Goal: Task Accomplishment & Management: Manage account settings

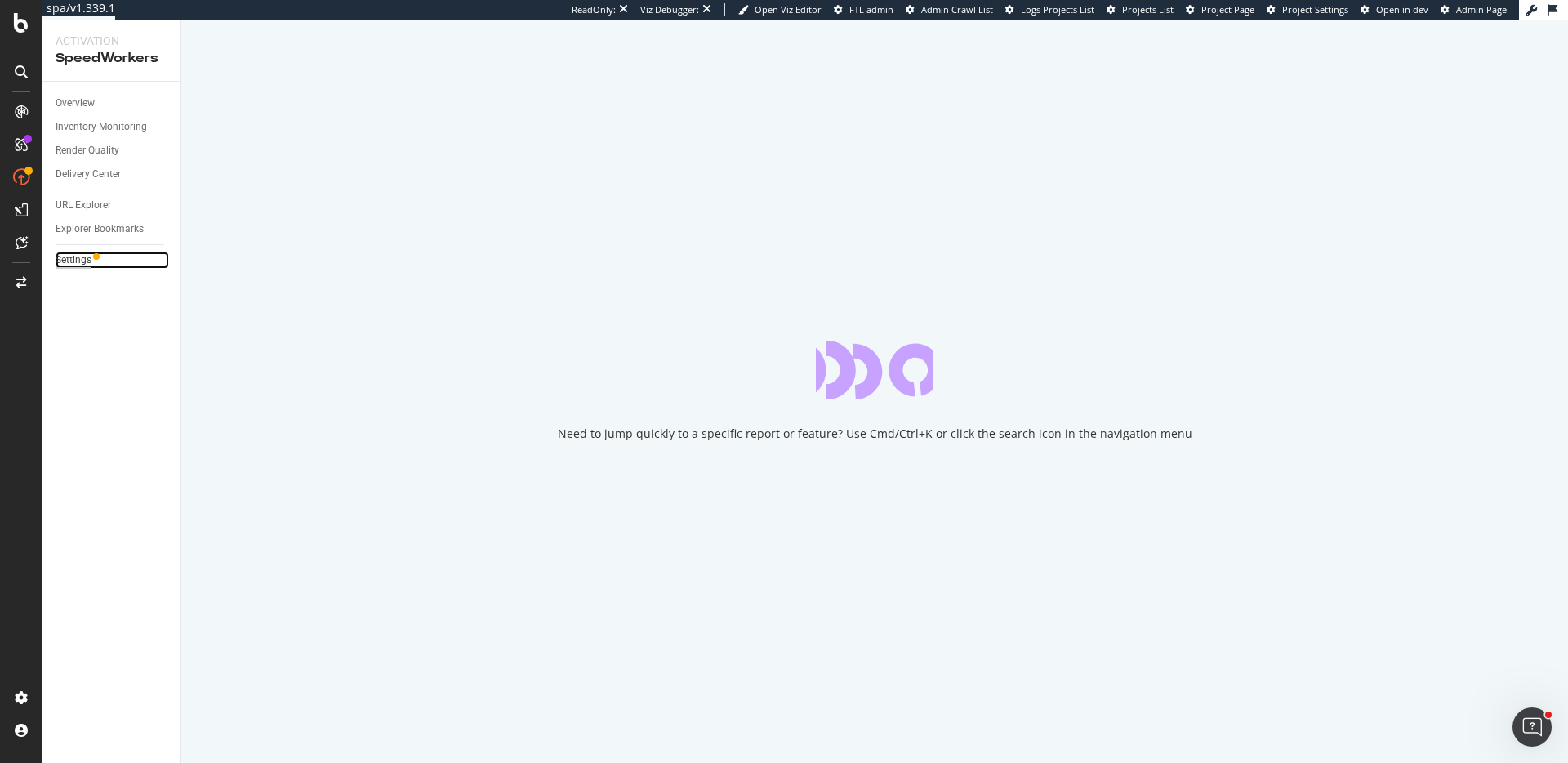
click at [77, 259] on div "Settings" at bounding box center [73, 260] width 36 height 17
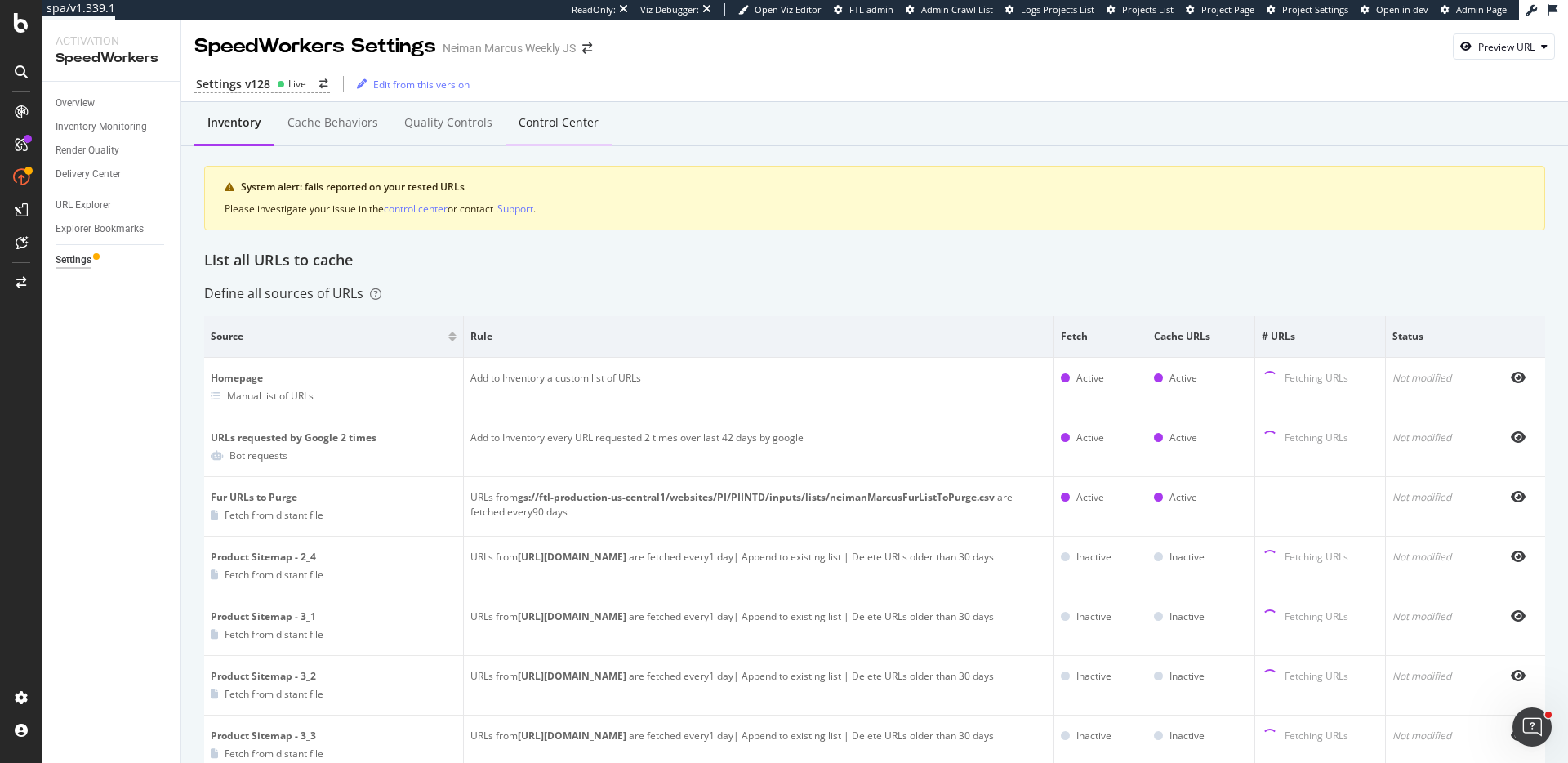
click at [549, 125] on div "Control Center" at bounding box center [558, 123] width 80 height 16
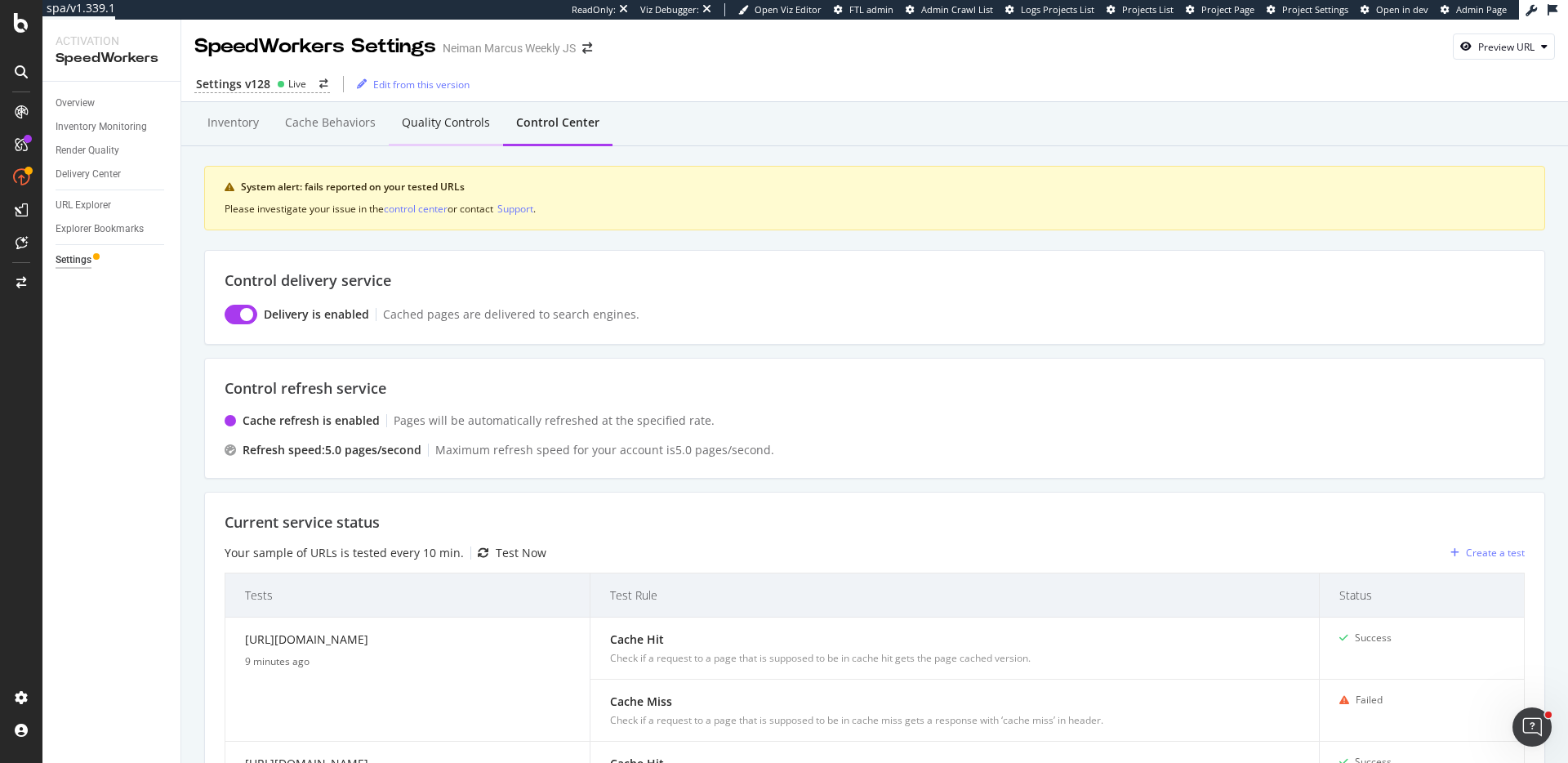
click at [451, 119] on div "Quality Controls" at bounding box center [445, 123] width 88 height 16
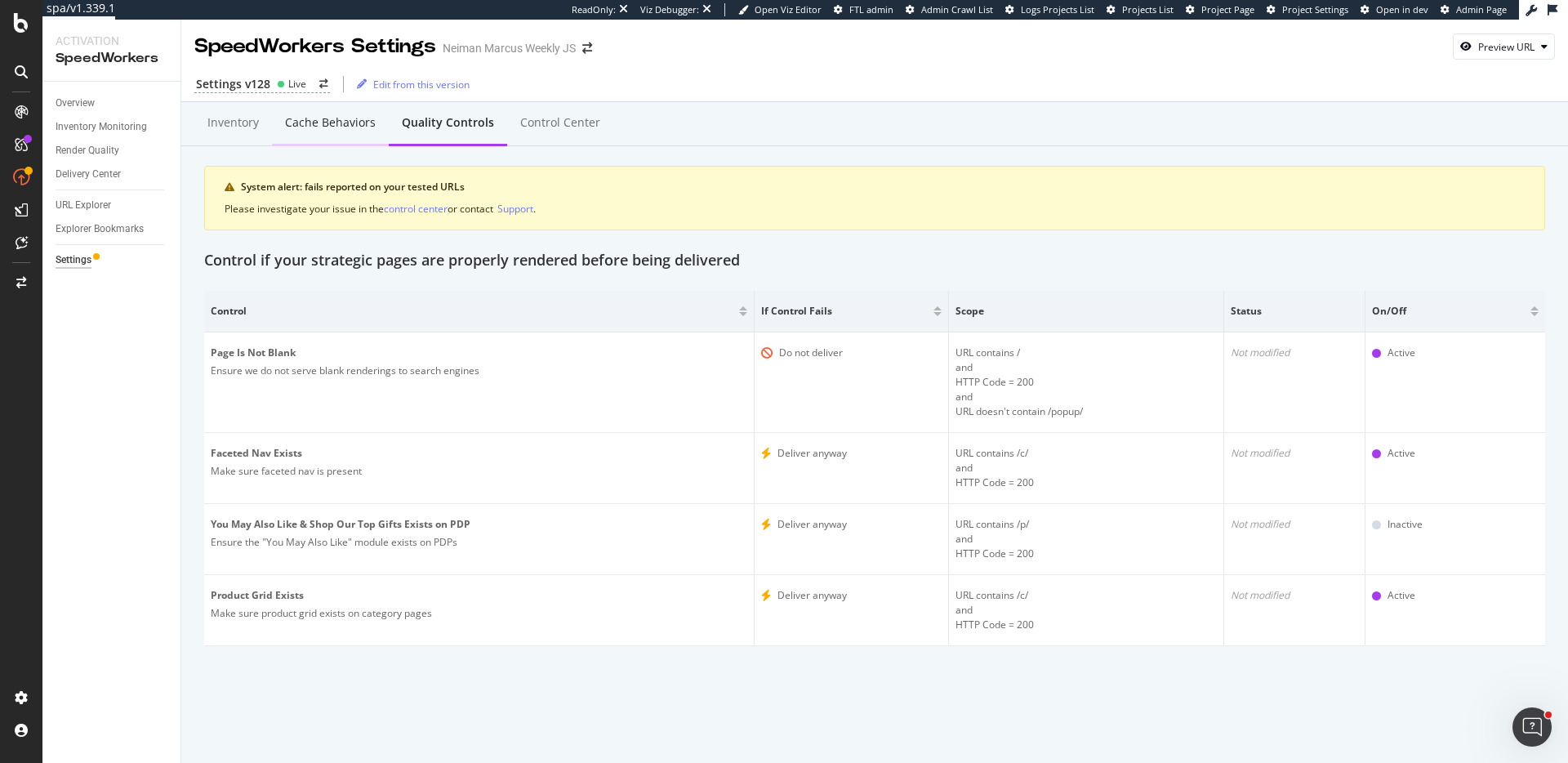
click at [370, 123] on div "Cache behaviors" at bounding box center [330, 123] width 91 height 16
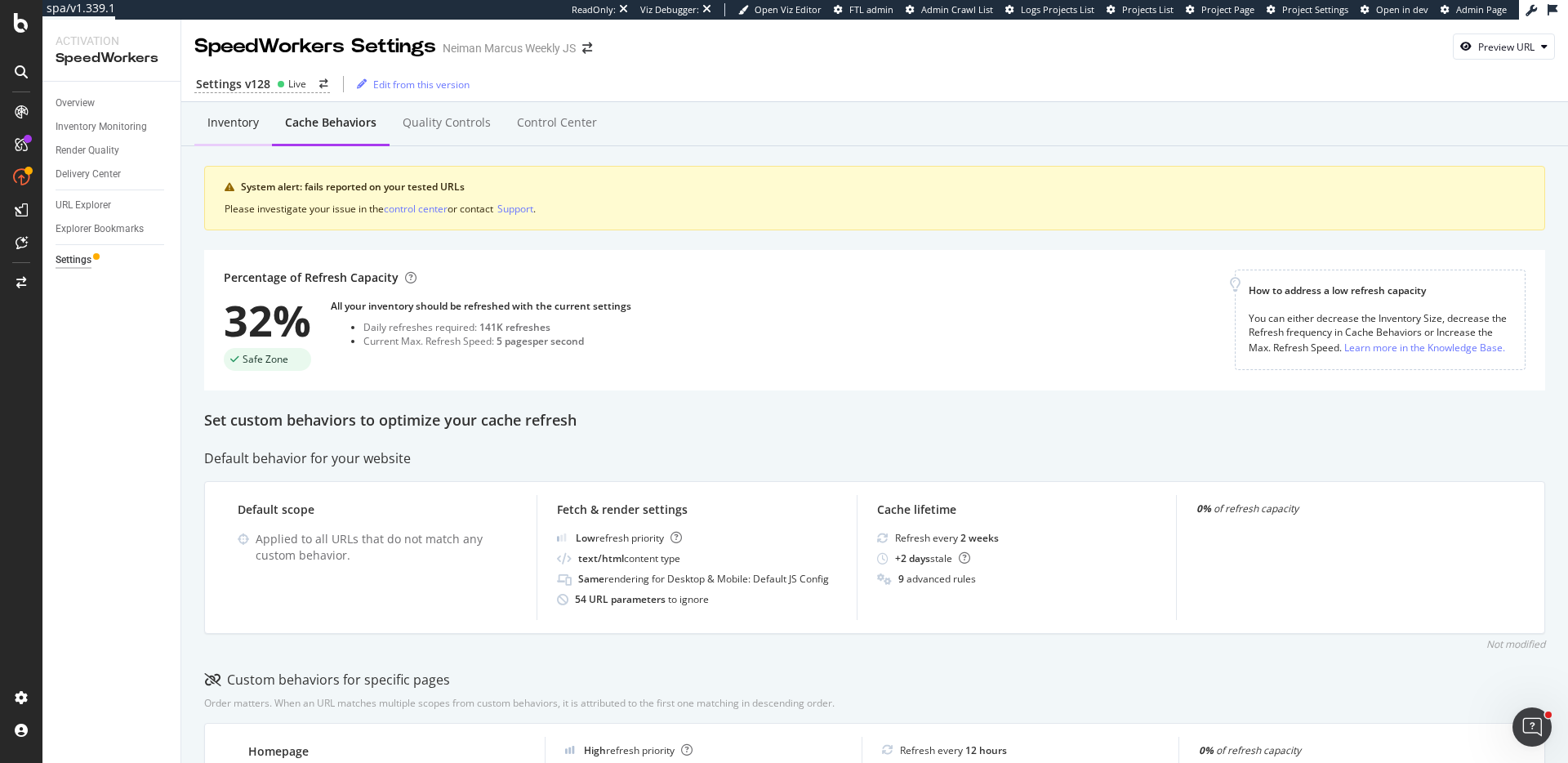
click at [252, 120] on div "Inventory" at bounding box center [233, 123] width 52 height 16
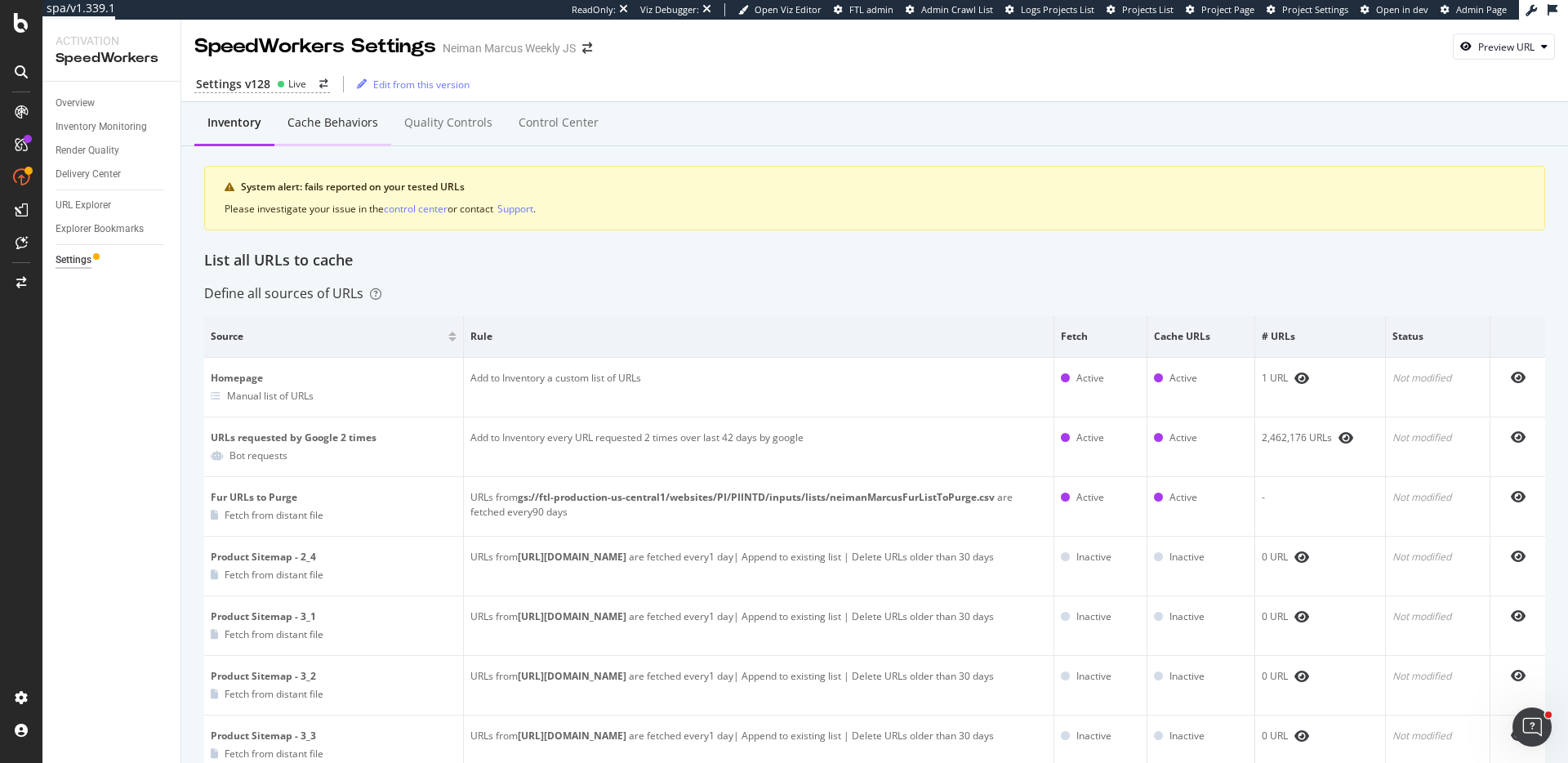
click at [375, 120] on div "Cache behaviors" at bounding box center [333, 123] width 91 height 16
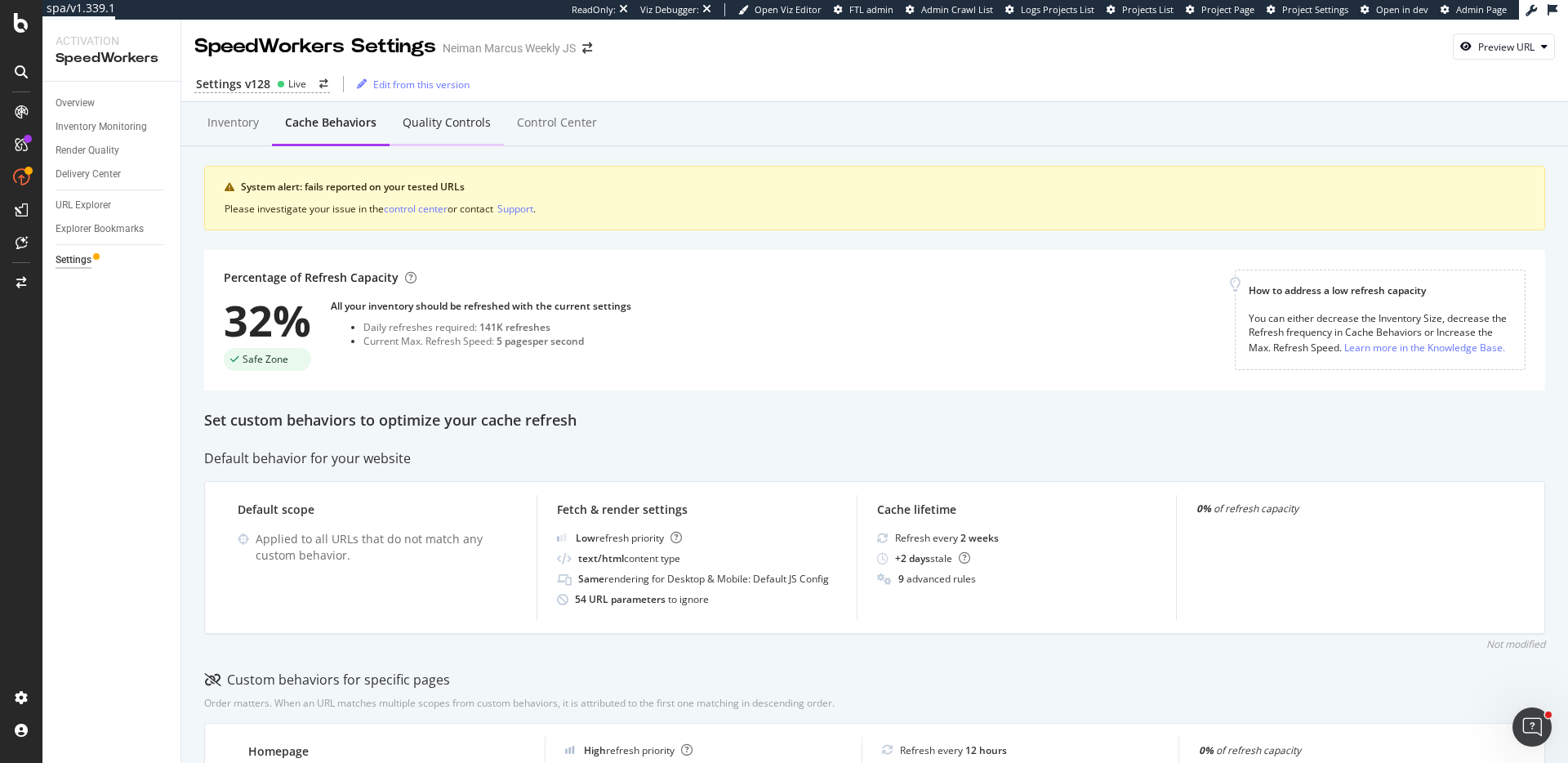
click at [457, 128] on div "Quality Controls" at bounding box center [446, 123] width 88 height 16
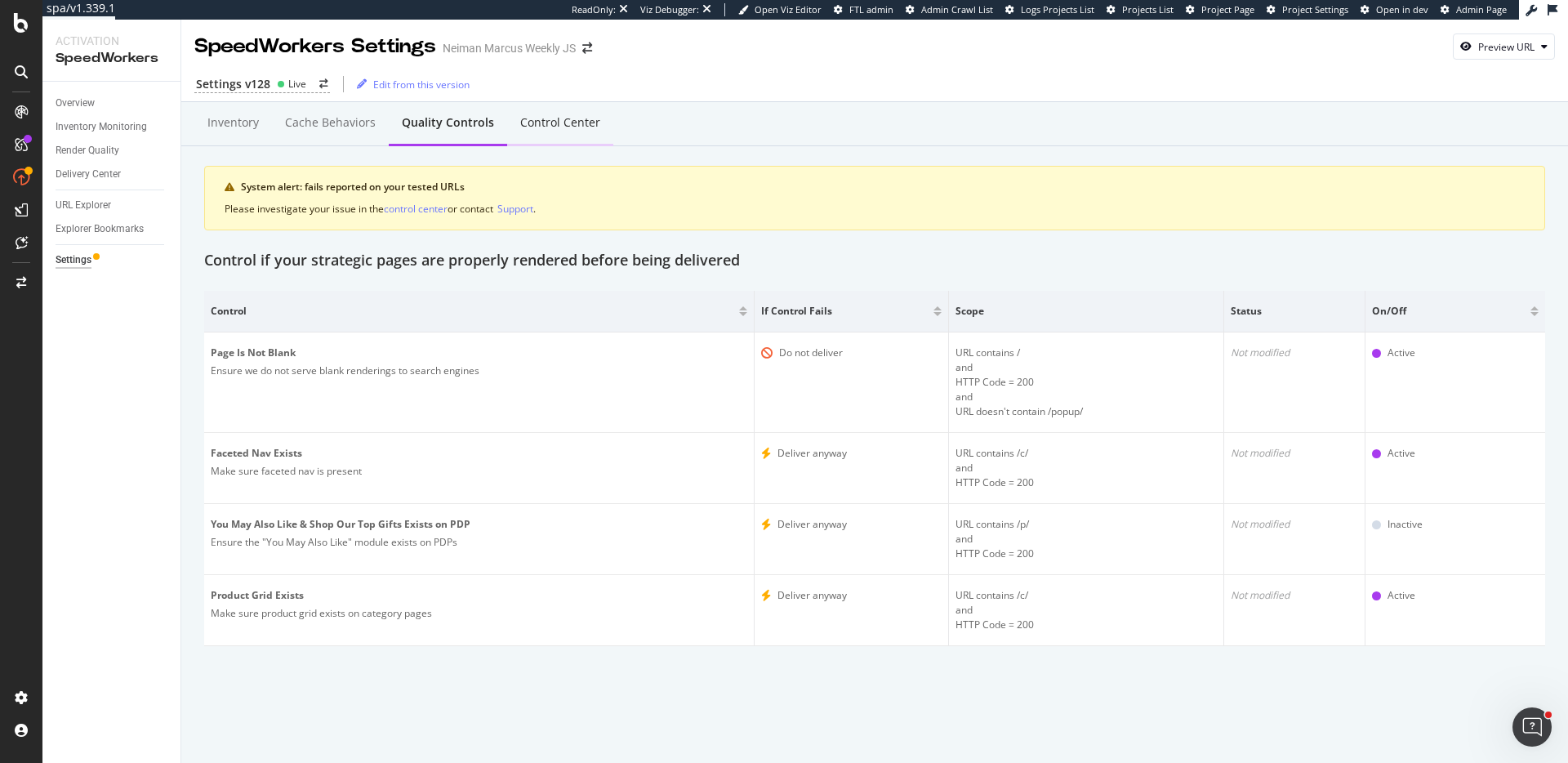
click at [578, 126] on div "Control Center" at bounding box center [560, 123] width 80 height 16
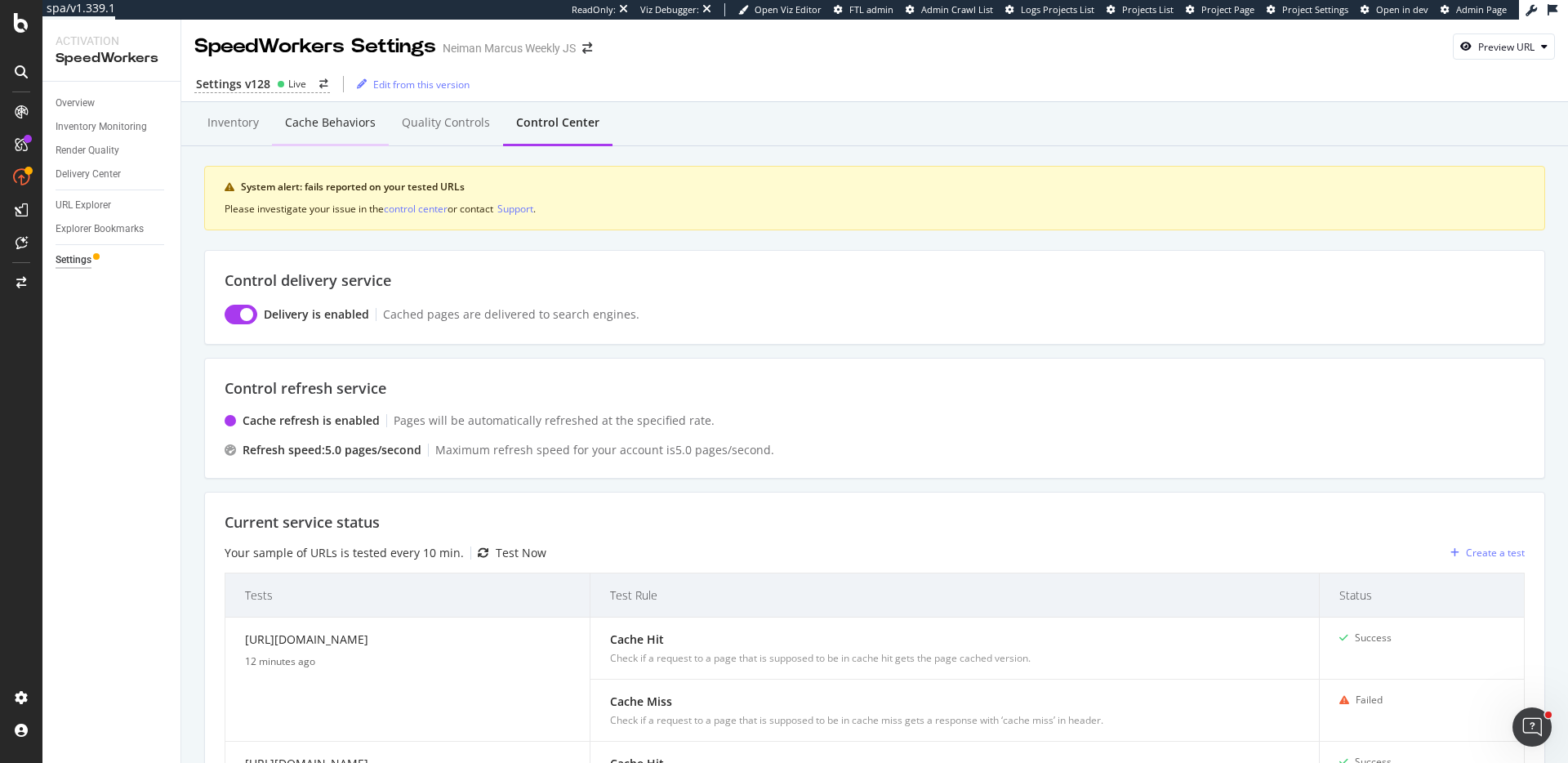
click at [359, 128] on div "Cache behaviors" at bounding box center [330, 123] width 91 height 16
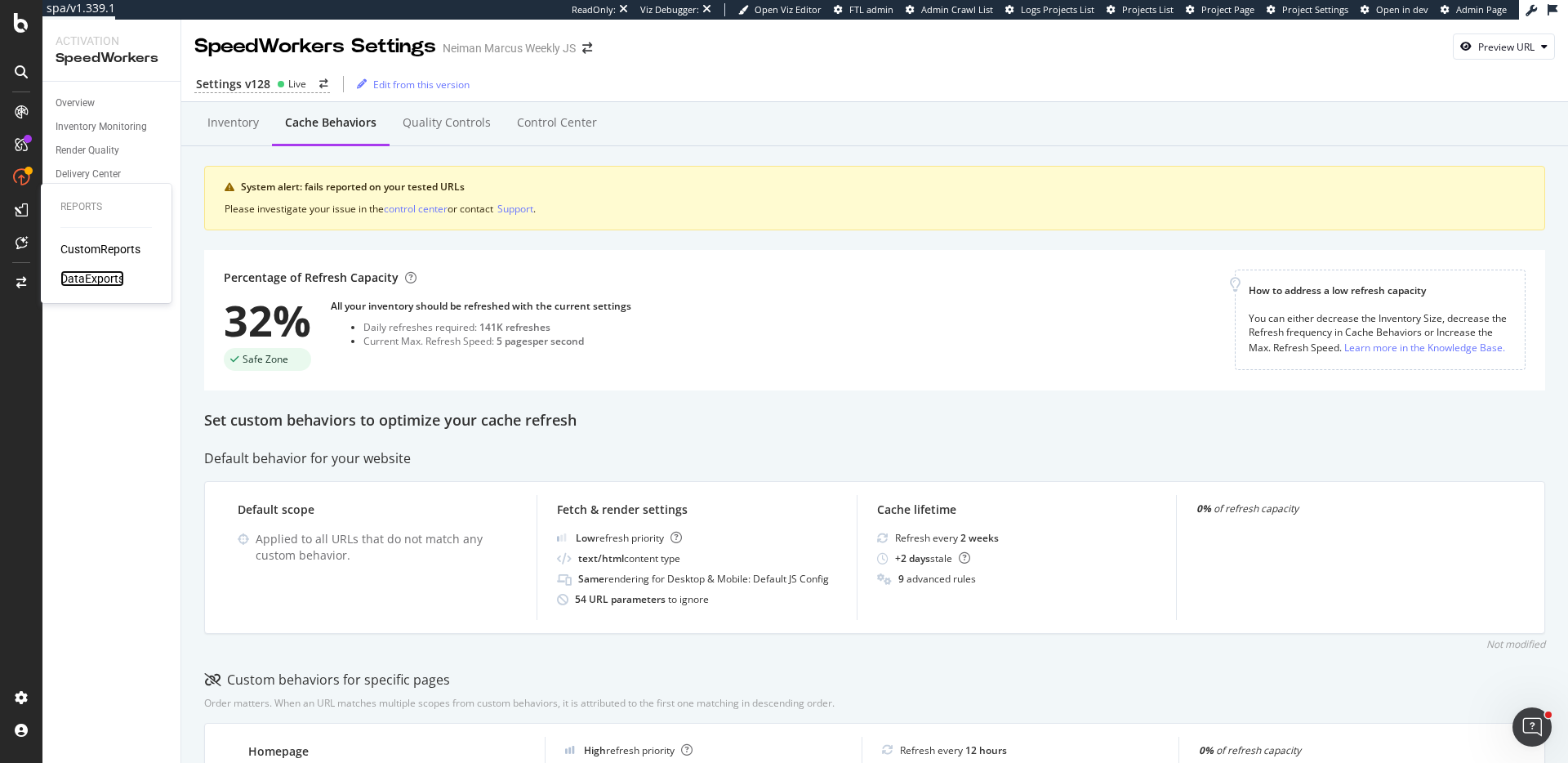
click at [107, 279] on div "DataExports" at bounding box center [91, 278] width 63 height 16
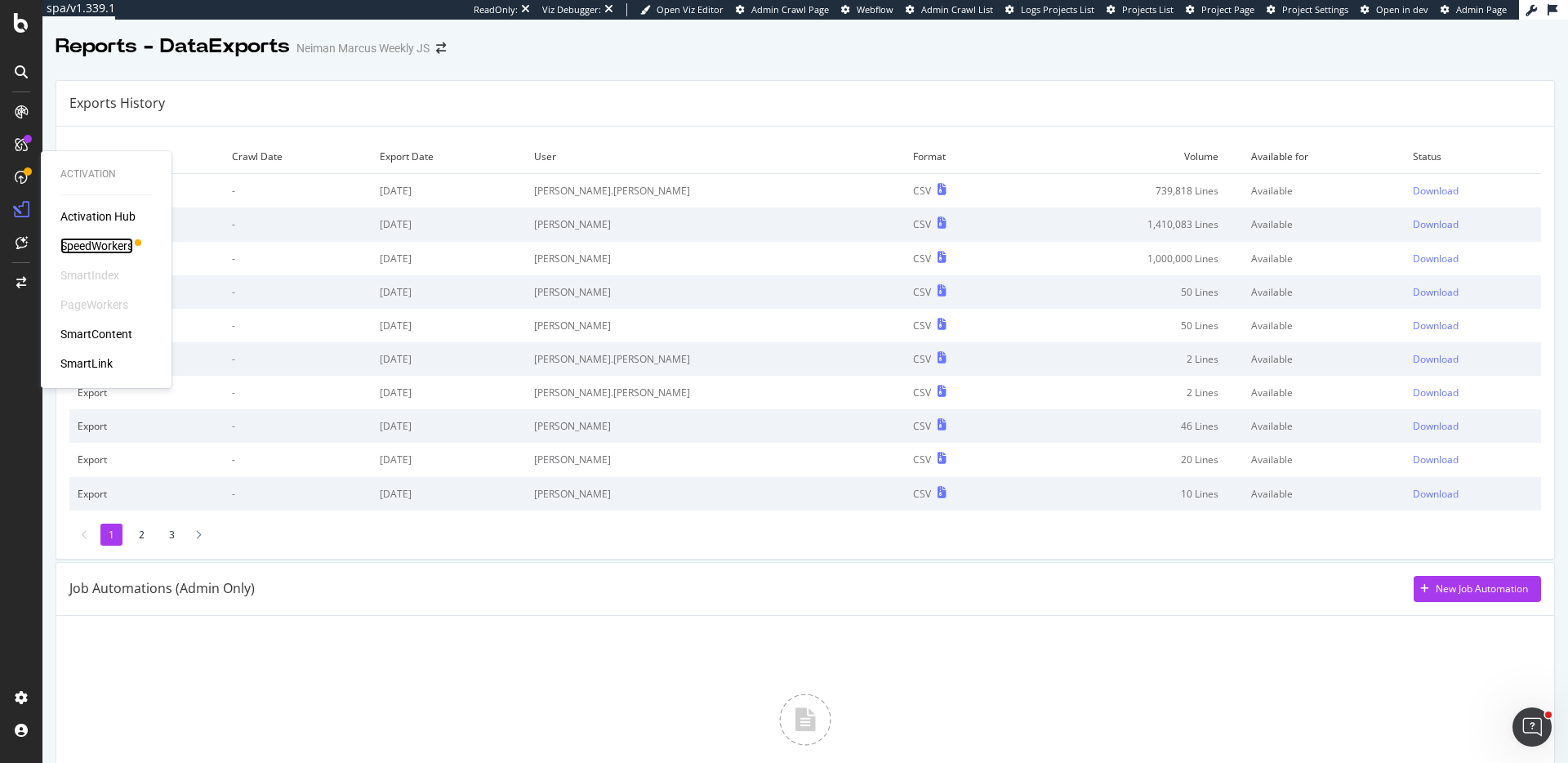
click at [111, 244] on div "SpeedWorkers" at bounding box center [96, 246] width 72 height 16
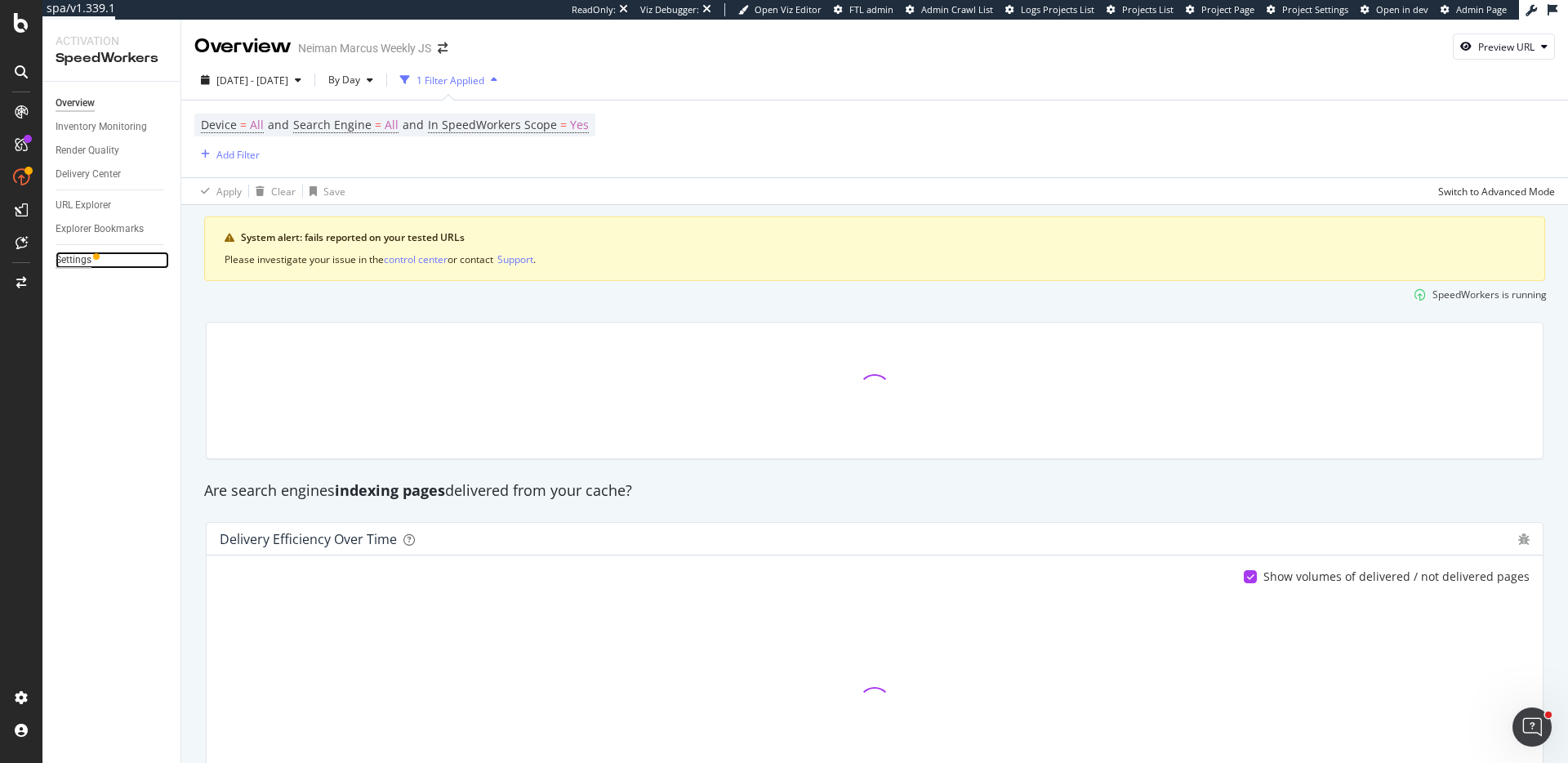
click at [88, 263] on div "Settings" at bounding box center [73, 260] width 36 height 17
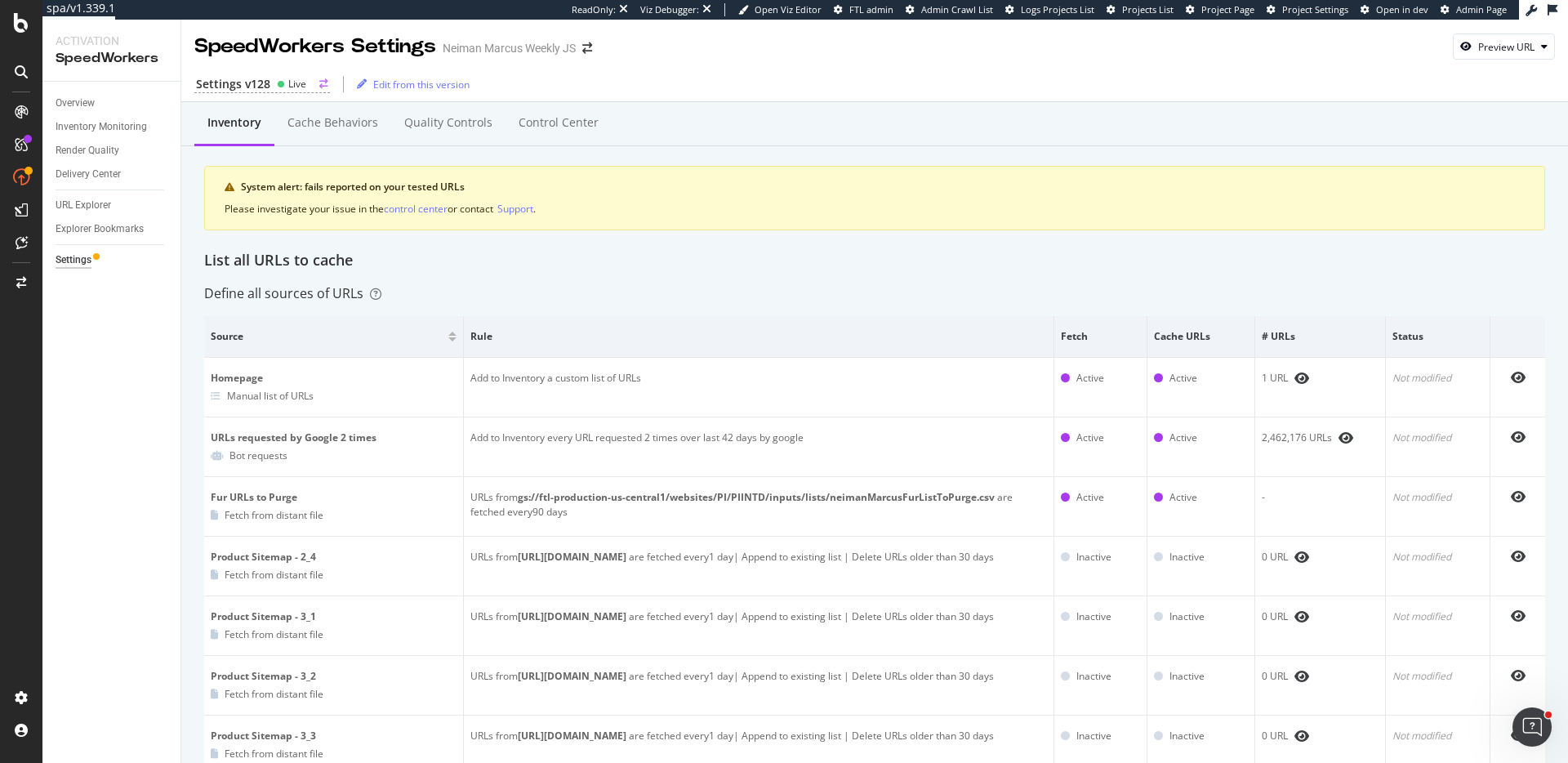
click at [272, 86] on div "Settings v128 Live" at bounding box center [262, 84] width 136 height 17
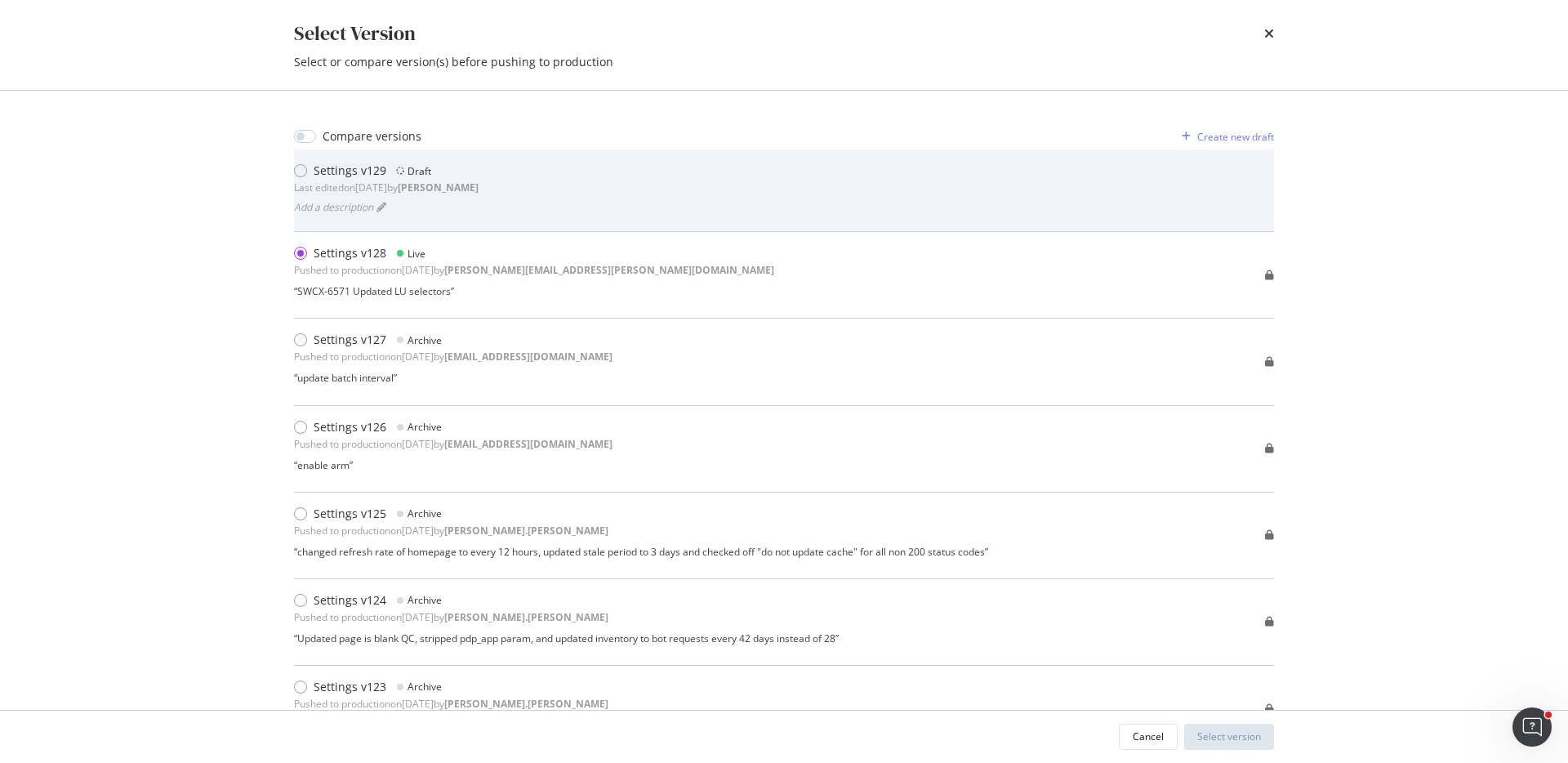
click at [458, 172] on div "Settings v129 Draft" at bounding box center [386, 170] width 184 height 16
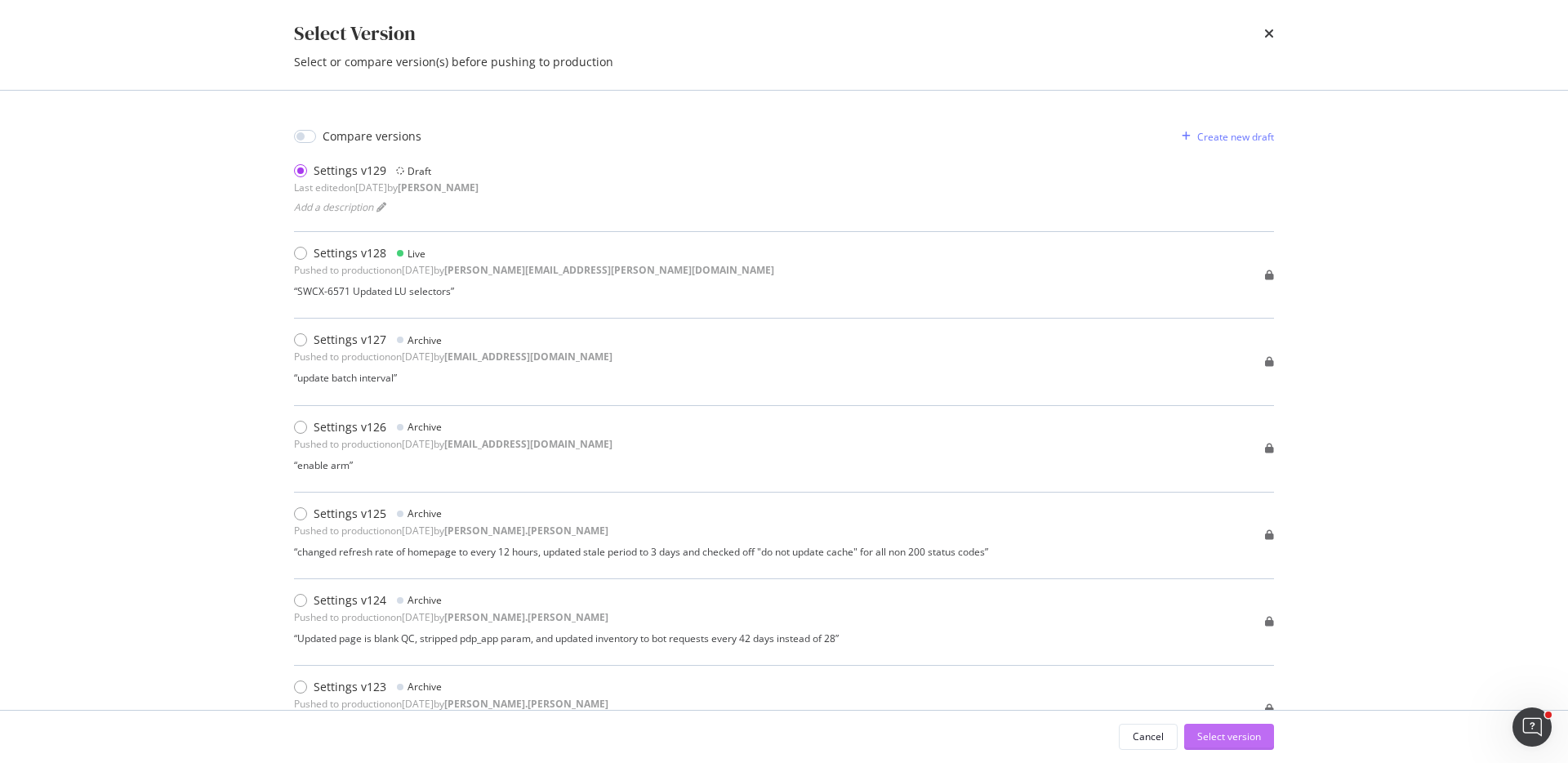
click at [1236, 733] on div "Select version" at bounding box center [1229, 736] width 63 height 14
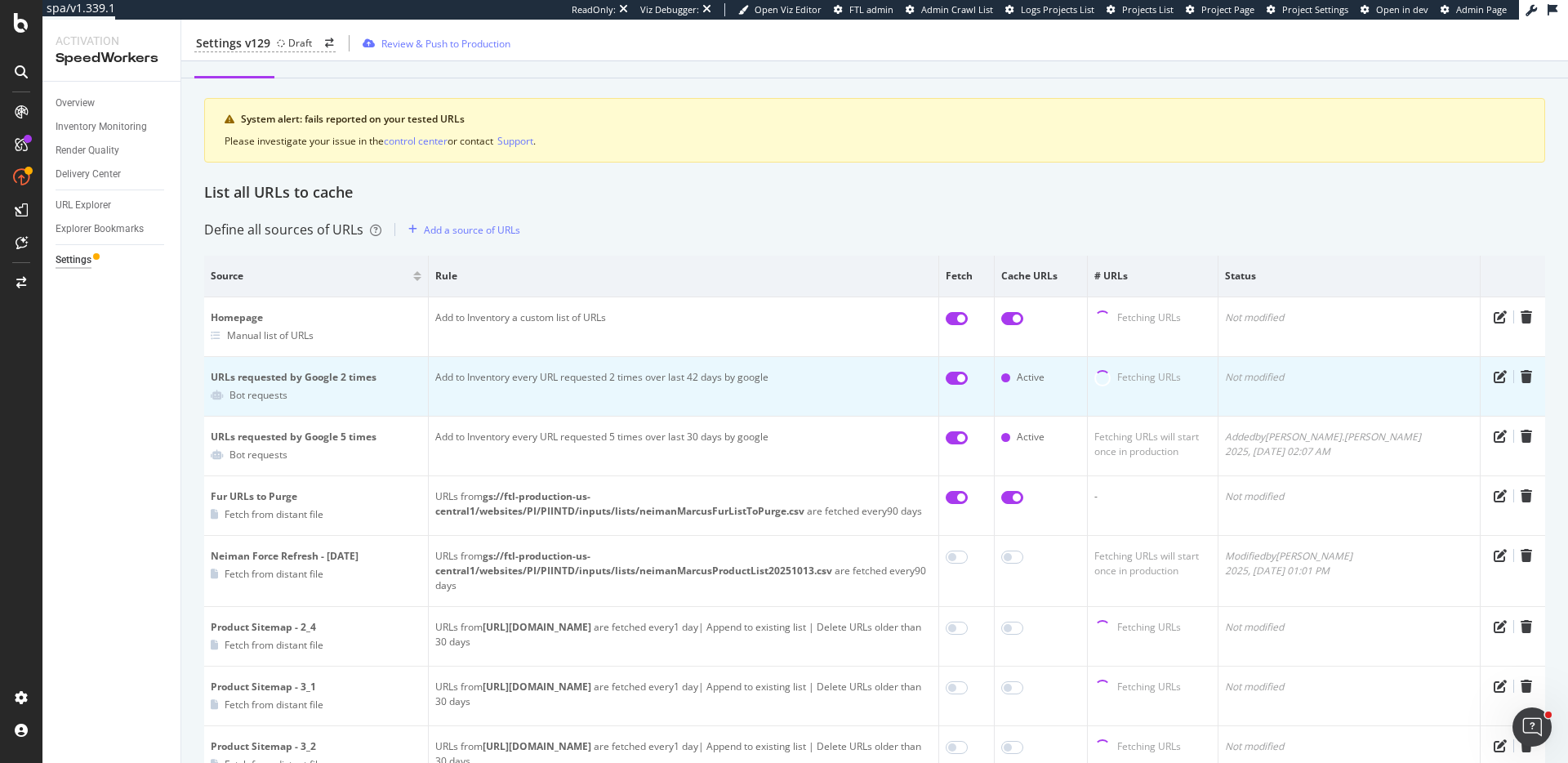
scroll to position [81, 0]
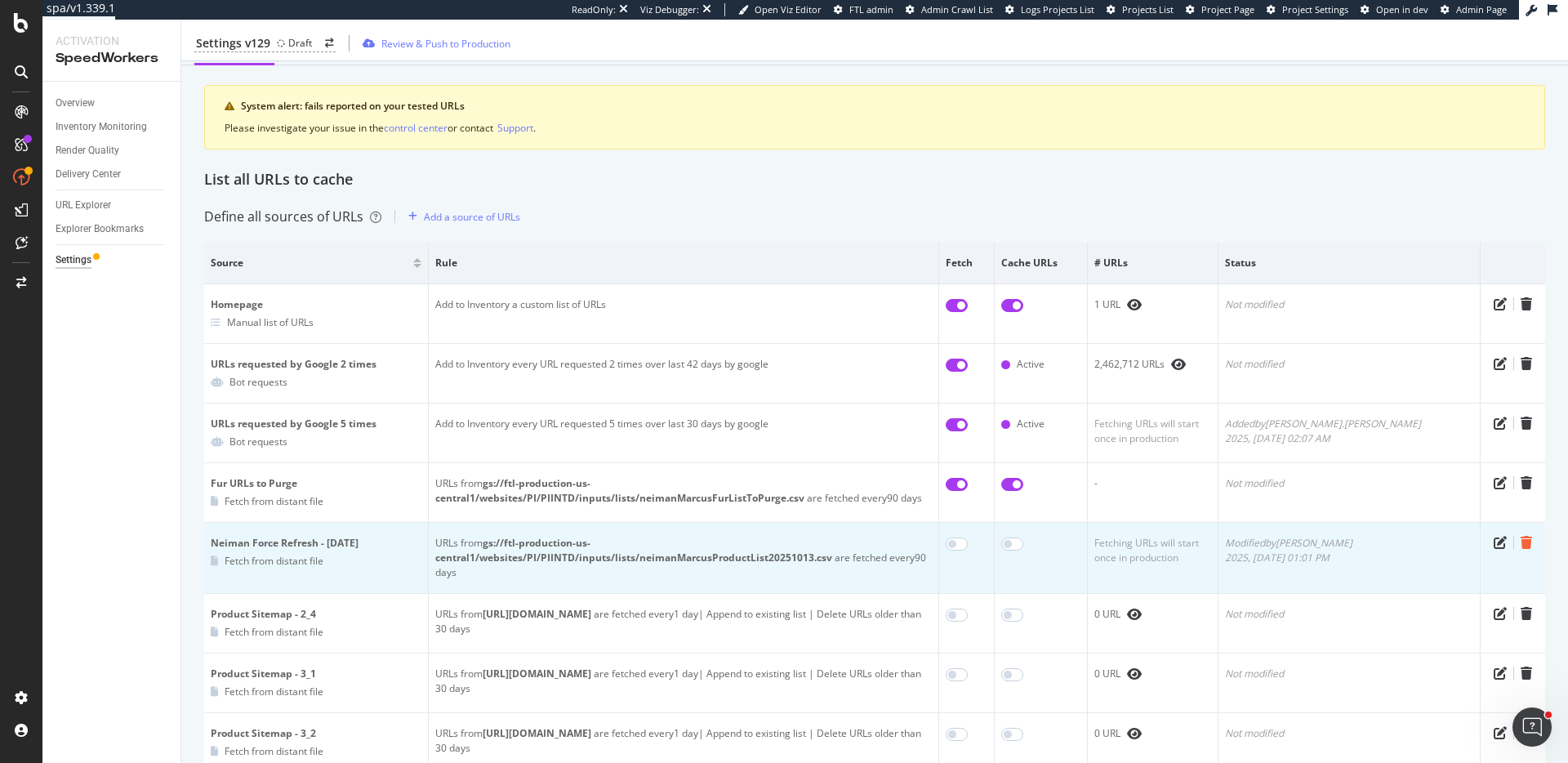
click at [1523, 542] on icon "trash" at bounding box center [1527, 542] width 12 height 13
